Goal: Information Seeking & Learning: Check status

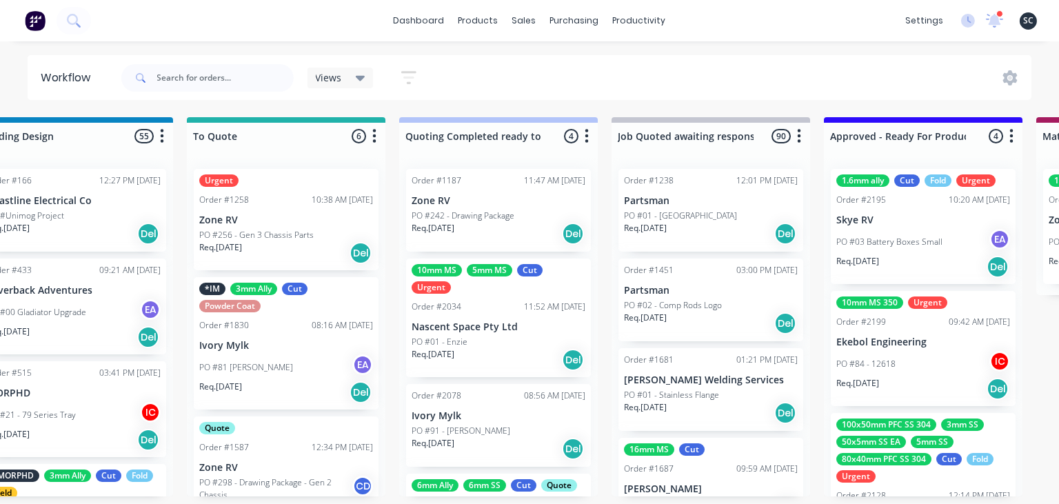
scroll to position [193, 0]
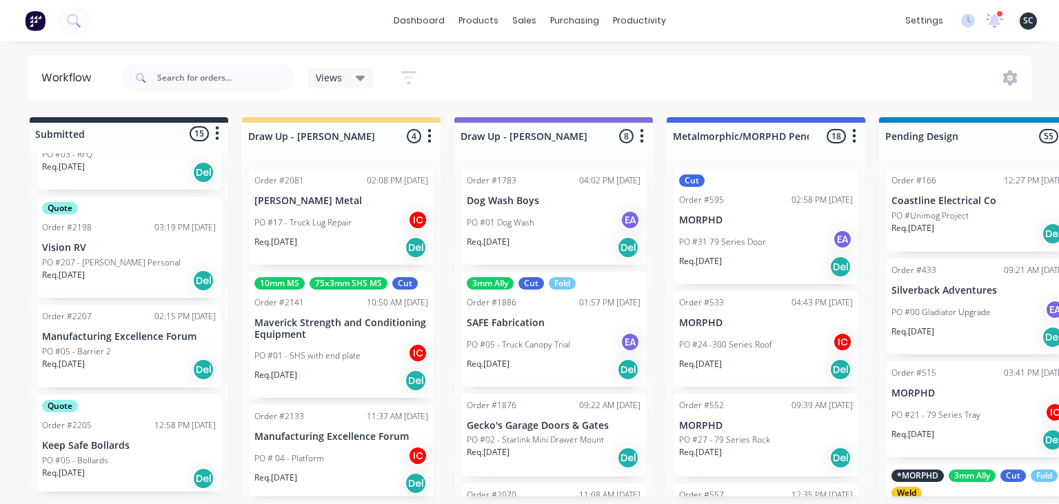
scroll to position [397, 0]
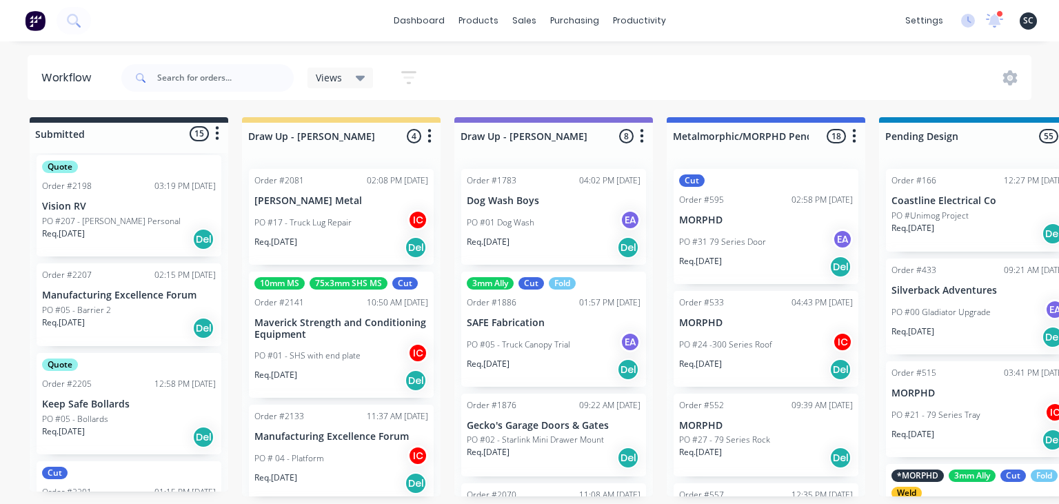
click at [128, 410] on div "Quote Order #2205 12:58 PM [DATE] Keep Safe Bollards PO #05 - Bollards Req. [DA…" at bounding box center [129, 403] width 185 height 101
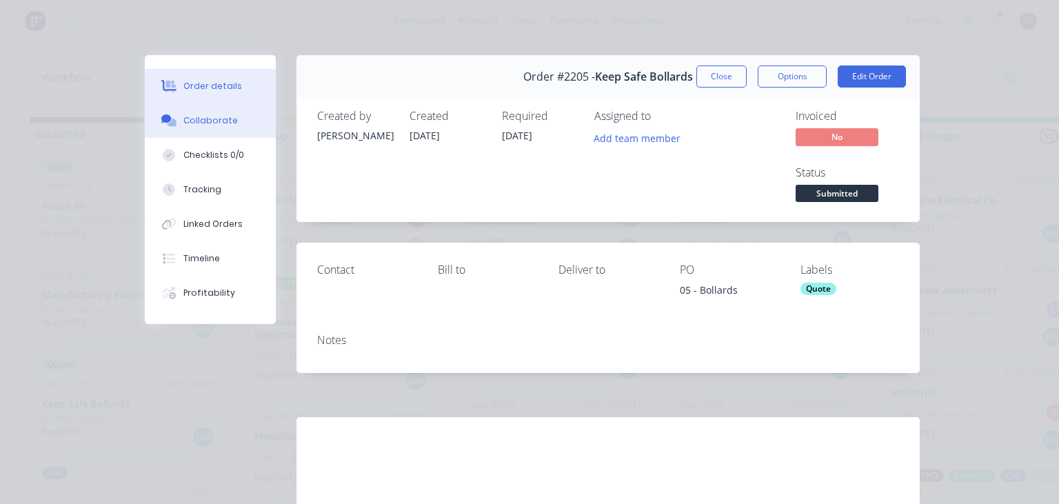
click at [242, 114] on button "Collaborate" at bounding box center [210, 120] width 131 height 34
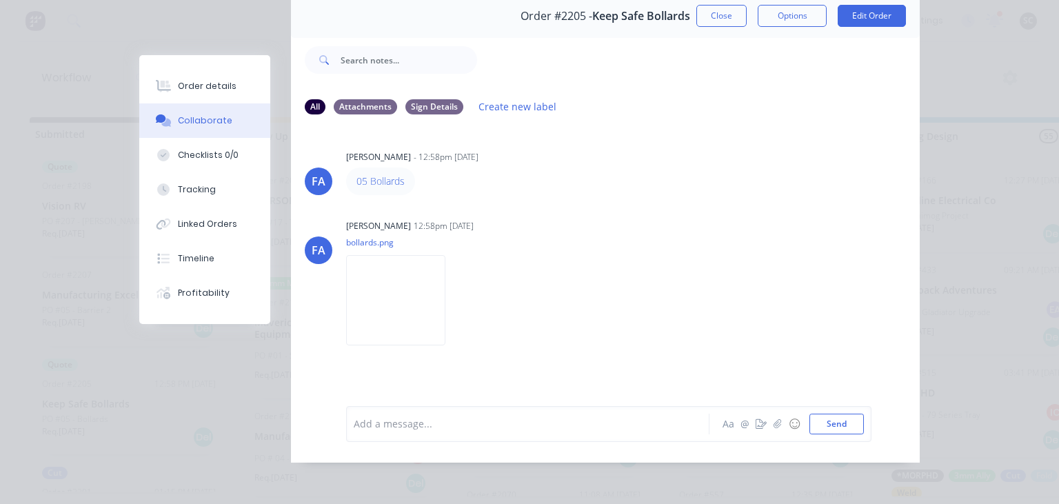
scroll to position [61, 0]
click at [404, 296] on img at bounding box center [395, 299] width 99 height 90
click at [566, 216] on div "[PERSON_NAME] 12:58pm [DATE] bollards.png Labels Download" at bounding box center [519, 277] width 346 height 124
click at [729, 20] on button "Close" at bounding box center [721, 15] width 50 height 22
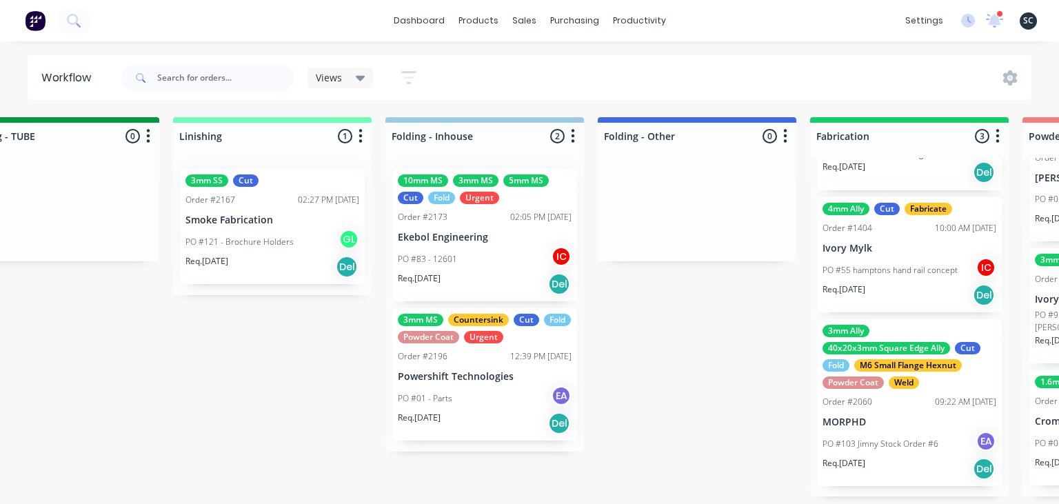
scroll to position [0, 2827]
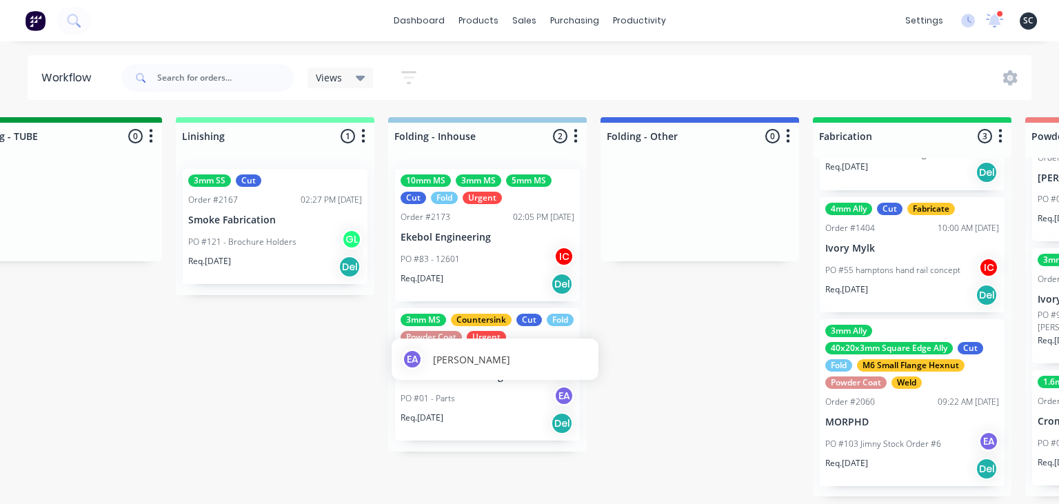
click at [516, 379] on div "EA [PERSON_NAME]" at bounding box center [495, 359] width 207 height 41
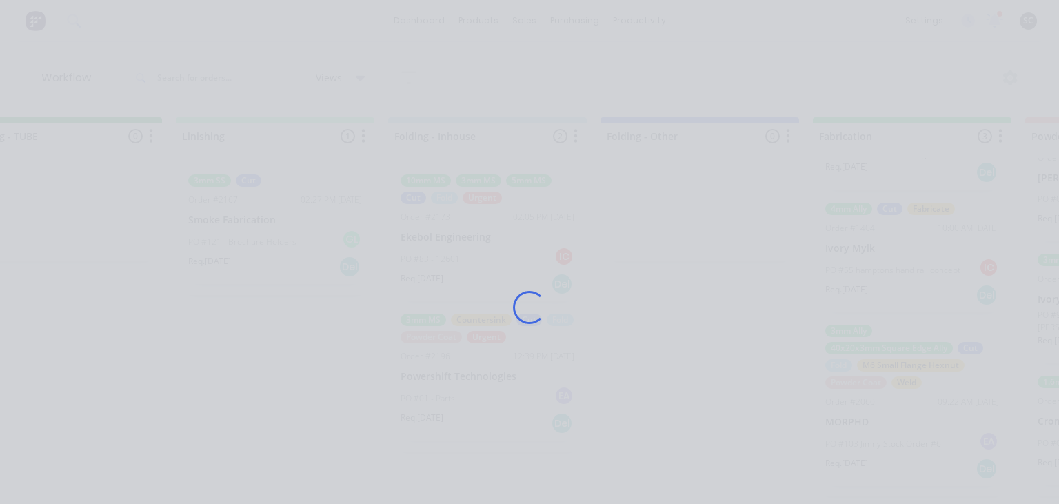
click at [716, 387] on div "Loading..." at bounding box center [529, 307] width 808 height 504
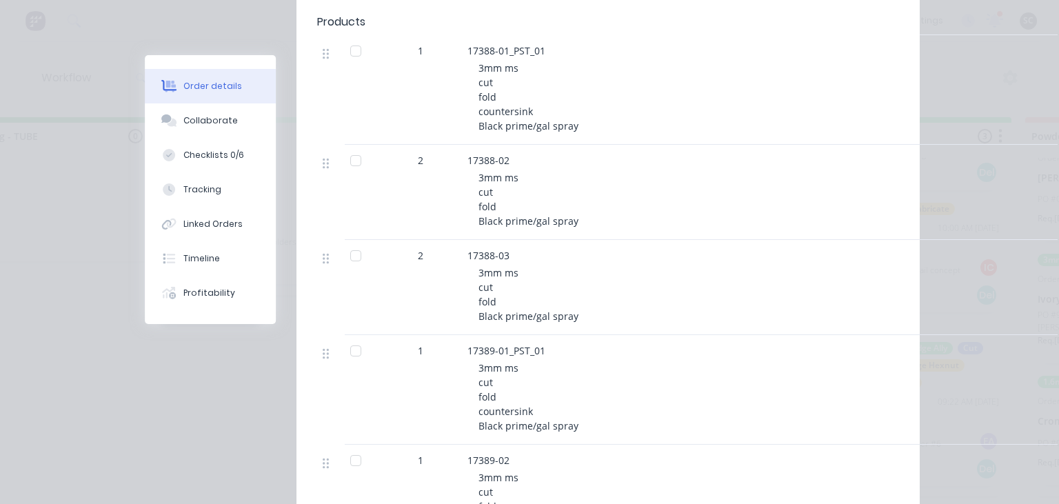
scroll to position [476, 0]
click at [218, 125] on div "Collaborate" at bounding box center [210, 120] width 54 height 12
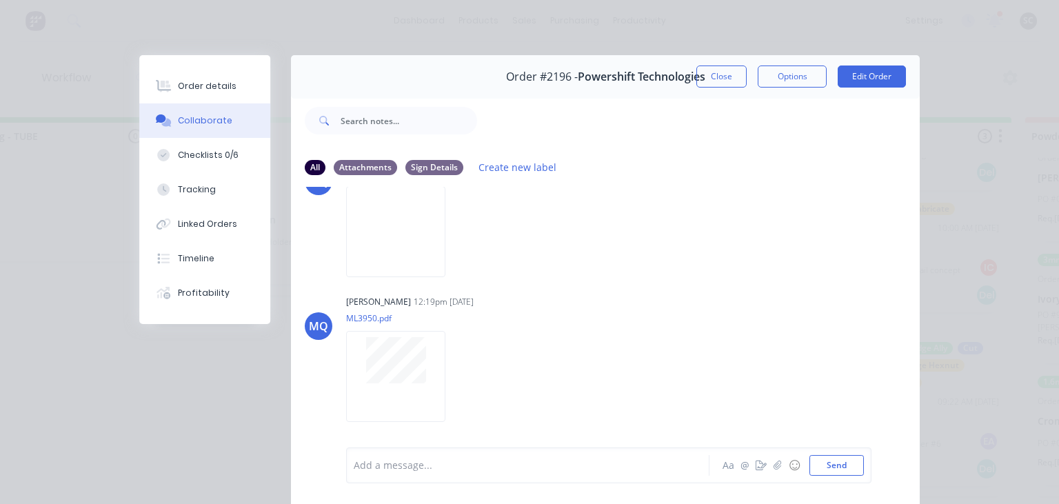
scroll to position [567, 0]
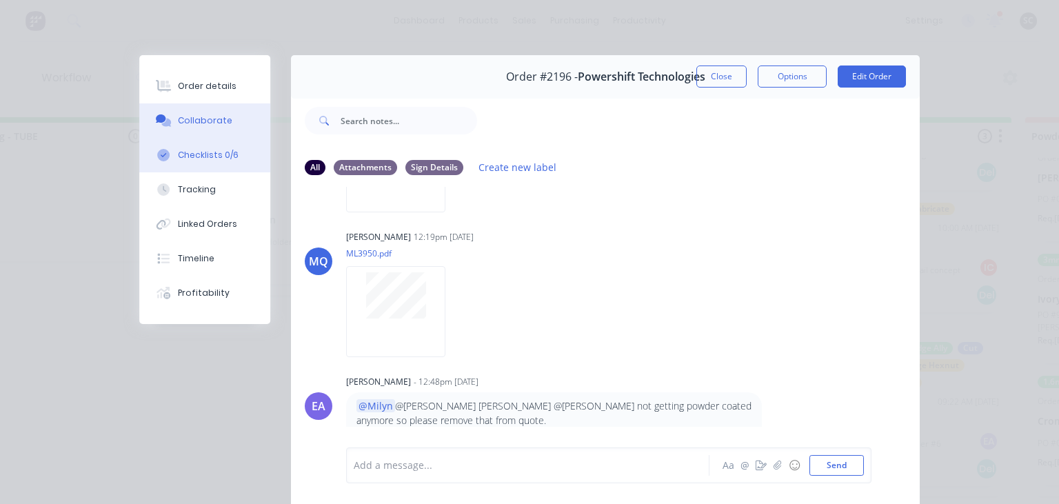
click at [209, 153] on div "Checklists 0/6" at bounding box center [208, 155] width 61 height 12
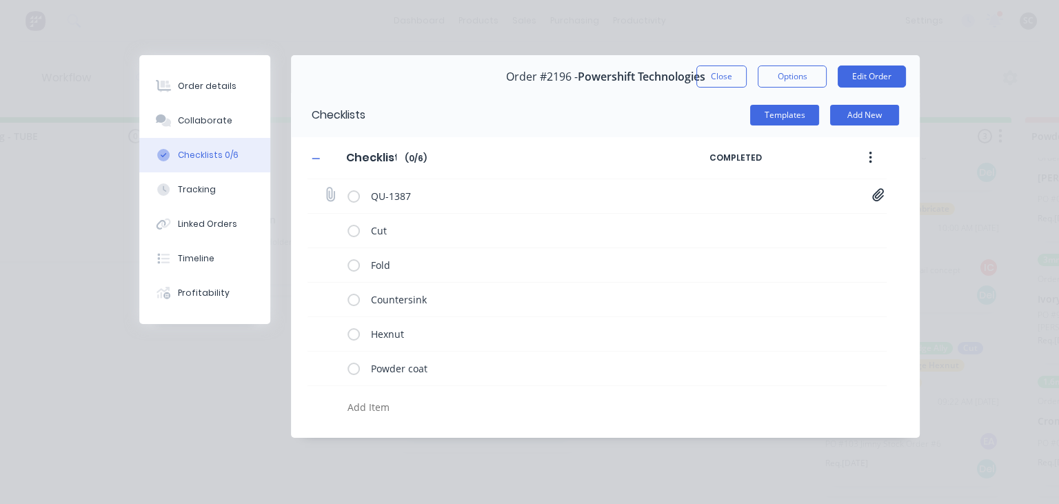
click at [880, 200] on icon at bounding box center [878, 194] width 12 height 13
click at [737, 228] on link "Quote QU1376.pdf" at bounding box center [767, 225] width 161 height 14
click at [712, 77] on button "Close" at bounding box center [721, 76] width 50 height 22
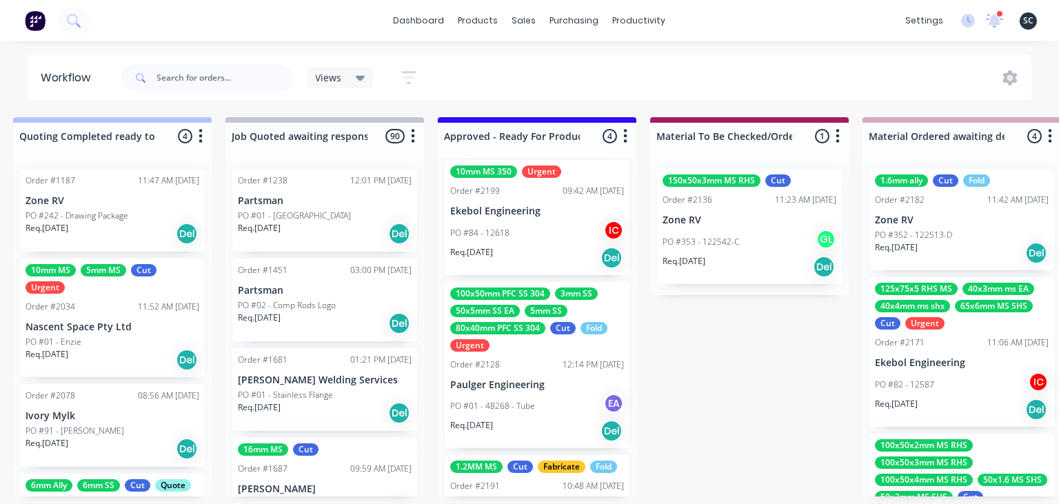
scroll to position [136, 0]
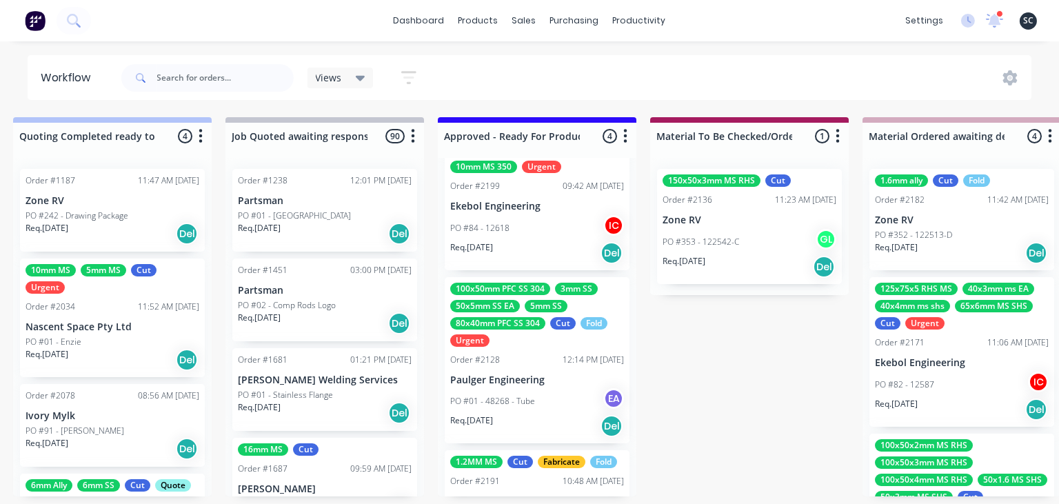
click at [533, 403] on p "PO #01 - 48268 - Tube" at bounding box center [492, 401] width 85 height 12
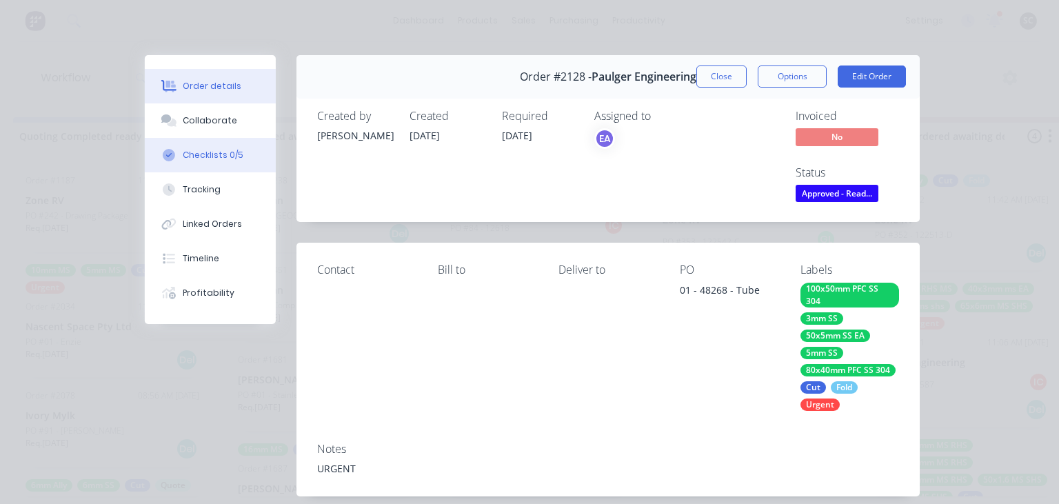
click at [223, 161] on button "Checklists 0/5" at bounding box center [210, 155] width 131 height 34
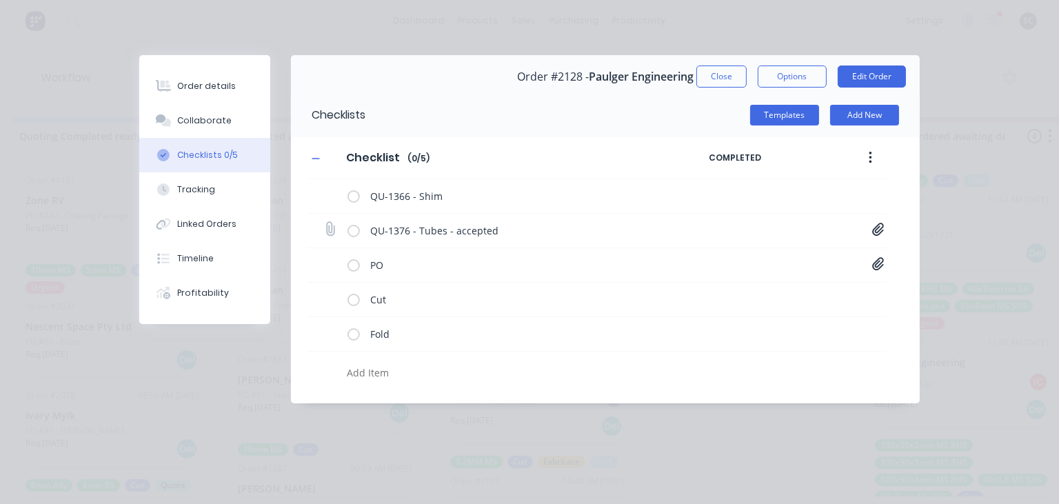
click at [879, 225] on icon at bounding box center [878, 229] width 12 height 13
click at [737, 261] on link "Quote QU1376.pdf" at bounding box center [767, 259] width 161 height 14
click at [725, 72] on button "Close" at bounding box center [721, 76] width 50 height 22
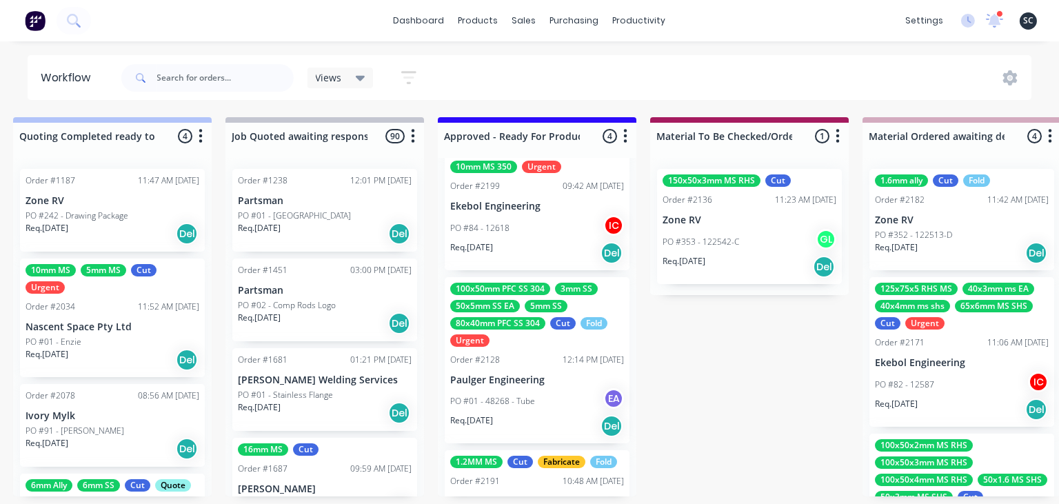
click at [511, 359] on div "Order #2128 12:14 PM [DATE]" at bounding box center [537, 360] width 174 height 12
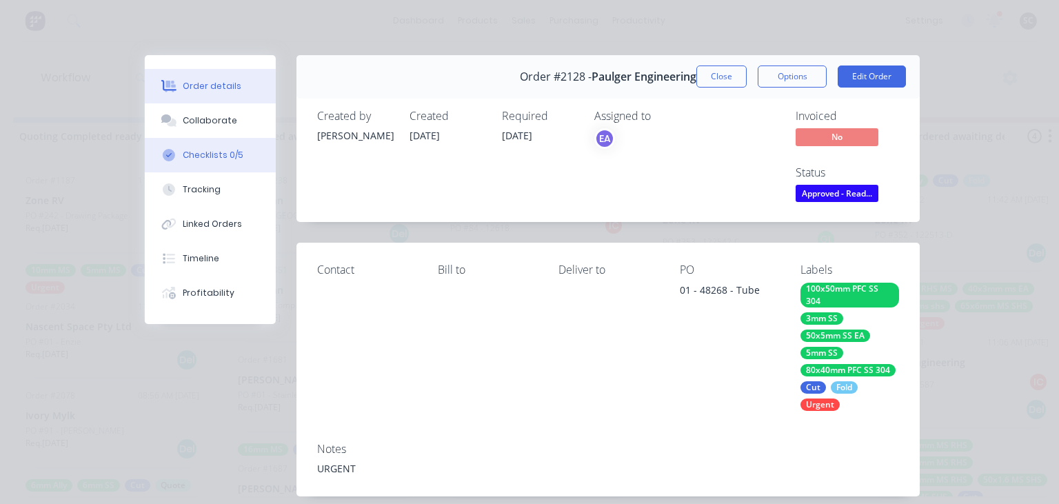
click at [228, 163] on button "Checklists 0/5" at bounding box center [210, 155] width 131 height 34
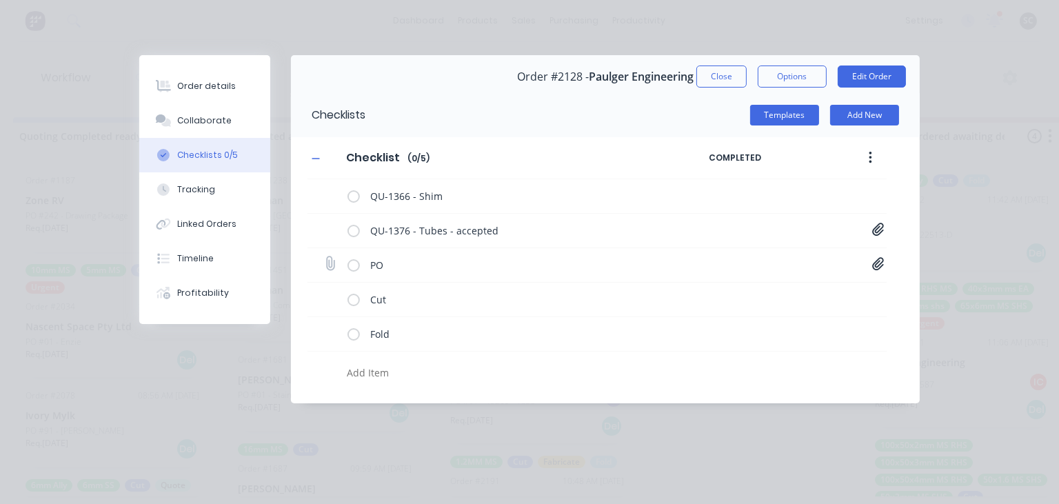
click at [876, 267] on icon at bounding box center [878, 263] width 12 height 13
click at [747, 293] on link "PO Print - 48268.pdf" at bounding box center [767, 294] width 161 height 14
click at [734, 74] on button "Close" at bounding box center [721, 76] width 50 height 22
type textarea "x"
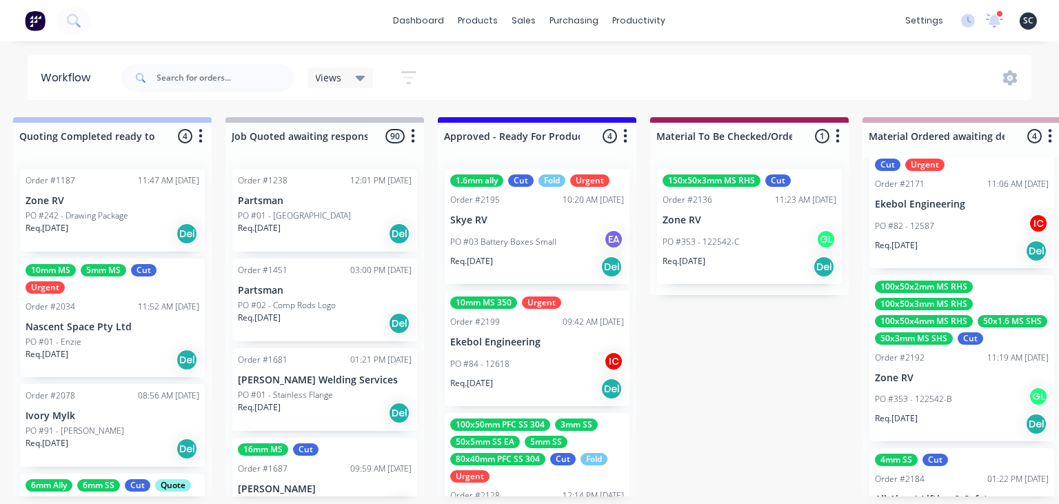
scroll to position [215, 0]
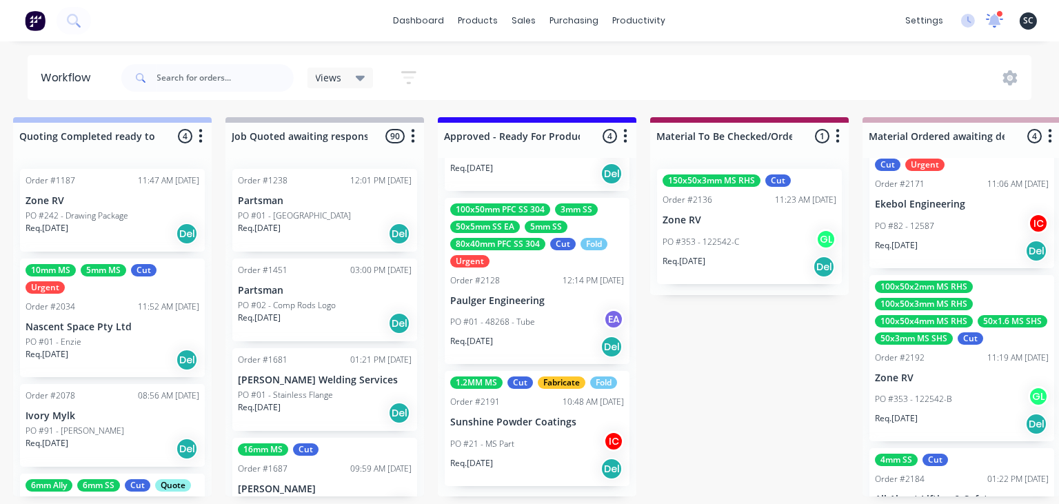
click at [998, 28] on icon at bounding box center [994, 20] width 19 height 16
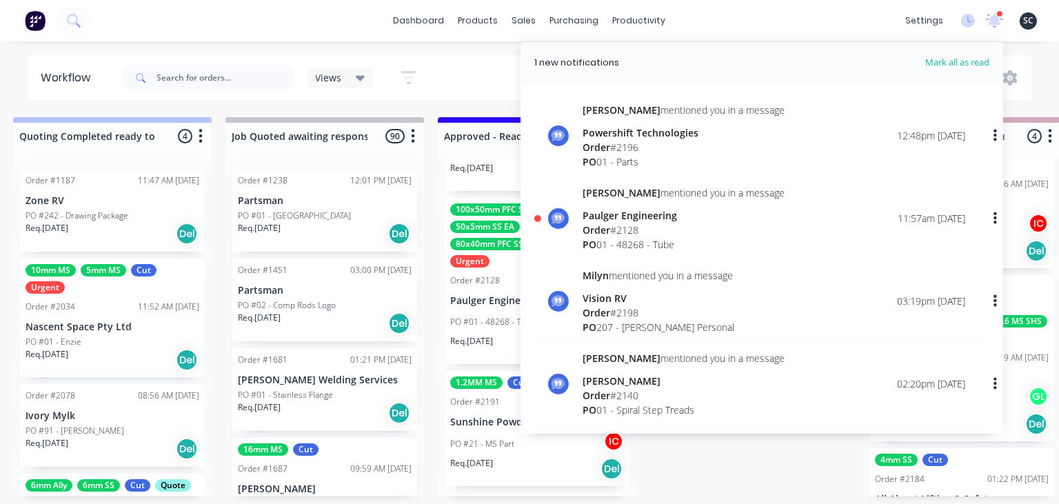
click at [656, 131] on div "Powershift Technologies" at bounding box center [684, 132] width 202 height 14
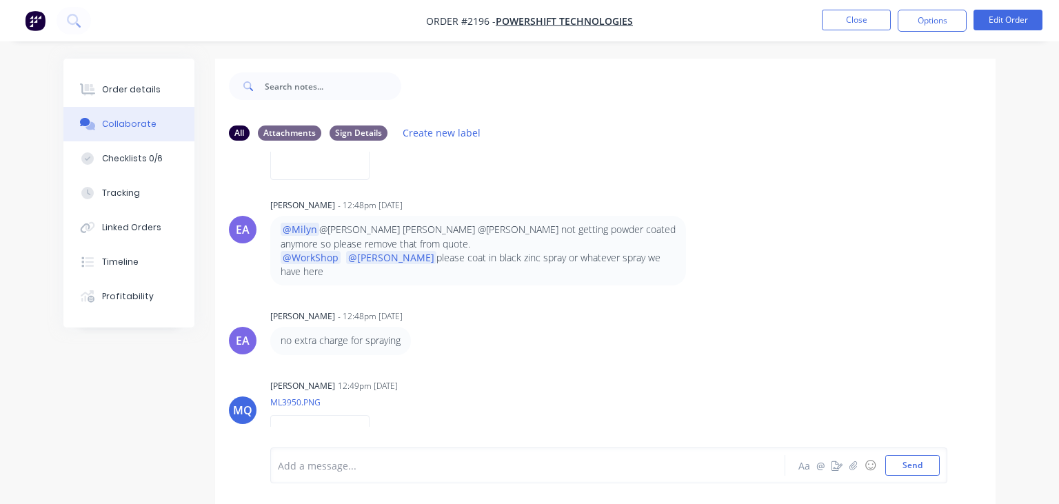
scroll to position [794, 0]
